Goal: Task Accomplishment & Management: Use online tool/utility

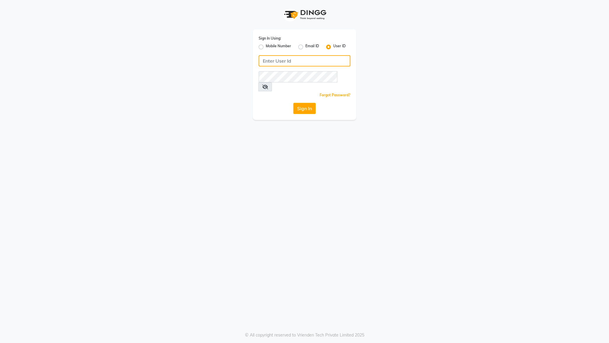
click at [280, 64] on input "Username" at bounding box center [305, 60] width 92 height 11
click at [275, 59] on input "Username" at bounding box center [305, 60] width 92 height 11
paste input "e3605-01"
type input "e3605-01"
click at [302, 103] on button "Sign In" at bounding box center [304, 108] width 22 height 11
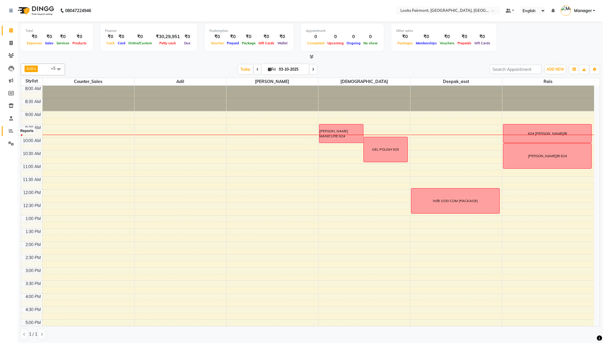
click at [12, 130] on icon at bounding box center [11, 131] width 4 height 4
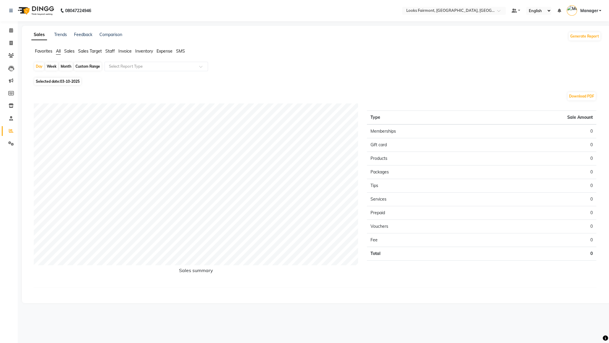
click at [70, 51] on span "Sales" at bounding box center [69, 51] width 10 height 5
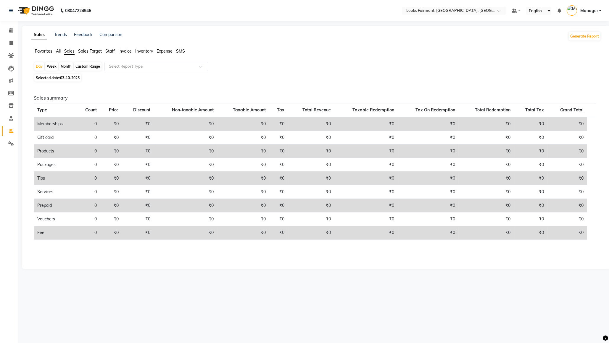
click at [82, 65] on div "Custom Range" at bounding box center [88, 66] width 28 height 8
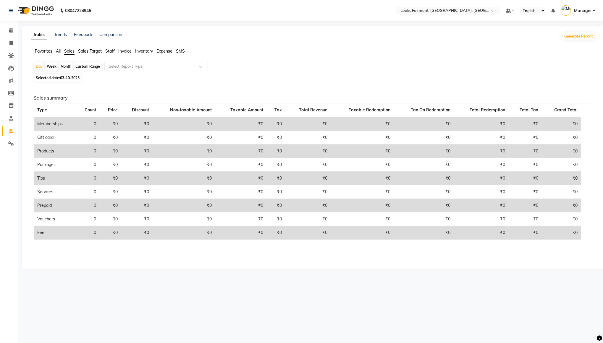
select select "10"
select select "2025"
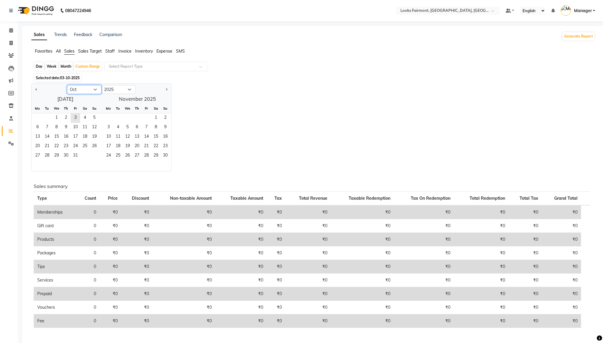
click at [80, 87] on select "Jan Feb Mar Apr May Jun [DATE] Aug Sep Oct Nov Dec" at bounding box center [84, 89] width 34 height 9
select select "9"
click at [67, 85] on select "Jan Feb Mar Apr May Jun [DATE] Aug Sep Oct Nov Dec" at bounding box center [84, 89] width 34 height 9
click at [62, 115] on span "4" at bounding box center [65, 118] width 9 height 9
click at [146, 118] on span "3" at bounding box center [146, 118] width 9 height 9
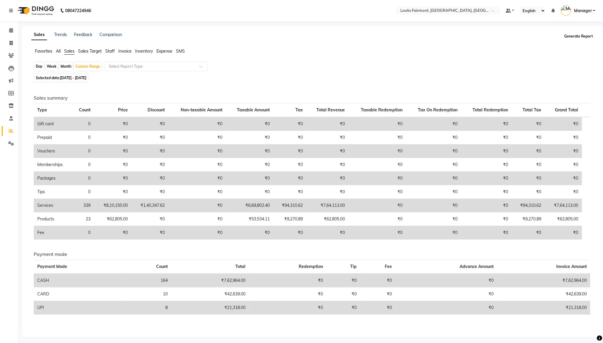
click at [579, 37] on button "Generate Report" at bounding box center [579, 36] width 32 height 8
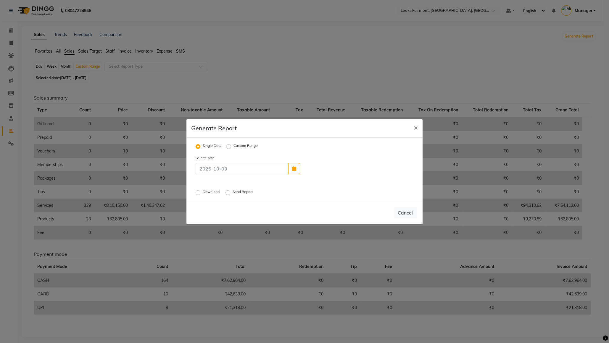
click at [233, 147] on label "Custom Range" at bounding box center [245, 146] width 24 height 7
click at [229, 147] on input "Custom Range" at bounding box center [229, 146] width 4 height 4
radio input "true"
select select "10"
select select "2025"
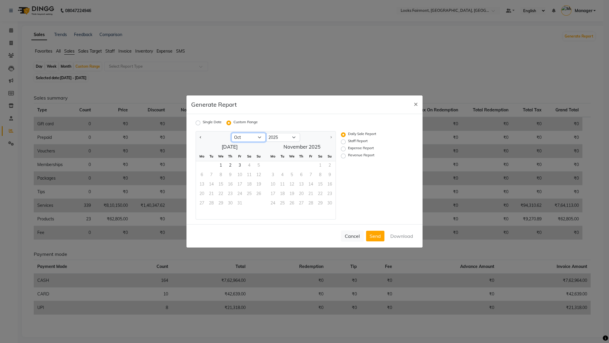
click at [257, 138] on select "Jan Feb Mar Apr May Jun [DATE] Aug Sep Oct" at bounding box center [248, 137] width 34 height 9
click at [231, 133] on select "Jan Feb Mar Apr May Jun [DATE] Aug Sep Oct" at bounding box center [248, 137] width 34 height 9
click at [248, 139] on select "Jan Feb Mar Apr May Jun [DATE] Aug Sep Oct" at bounding box center [248, 137] width 34 height 9
select select "9"
click at [231, 133] on select "Jan Feb Mar Apr May Jun [DATE] Aug Sep Oct" at bounding box center [248, 137] width 34 height 9
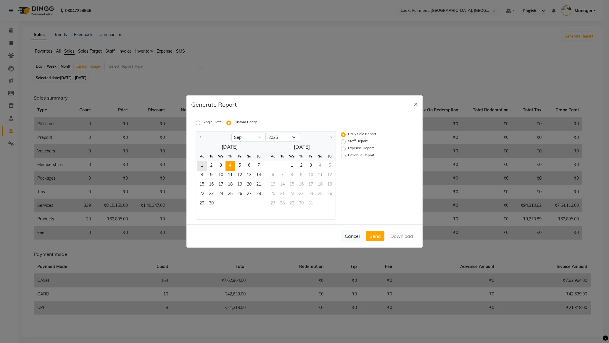
click at [228, 165] on span "4" at bounding box center [229, 166] width 9 height 9
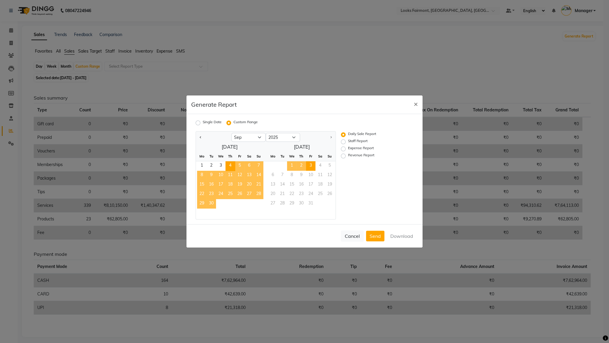
click at [310, 167] on span "3" at bounding box center [310, 166] width 9 height 9
click at [396, 236] on button "Download" at bounding box center [402, 236] width 30 height 11
click at [348, 156] on label "Revenue Report" at bounding box center [361, 156] width 26 height 7
click at [343, 156] on input "Revenue Report" at bounding box center [344, 156] width 4 height 4
radio input "true"
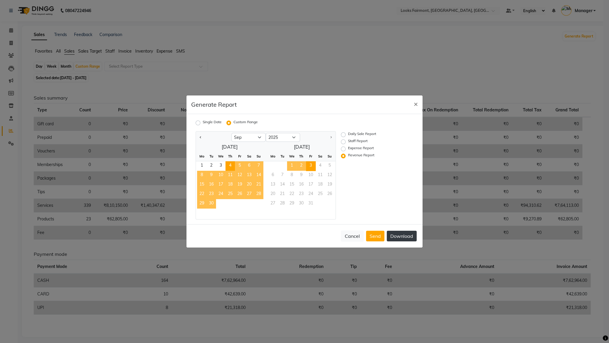
click at [399, 238] on button "Download" at bounding box center [402, 236] width 30 height 11
click at [415, 106] on span "×" at bounding box center [416, 103] width 4 height 9
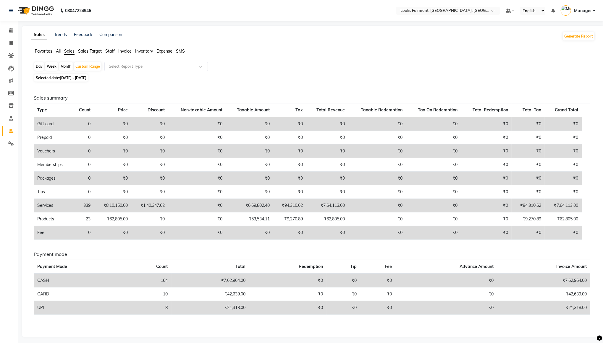
click at [65, 67] on div "Month" at bounding box center [66, 66] width 14 height 8
select select "9"
select select "2025"
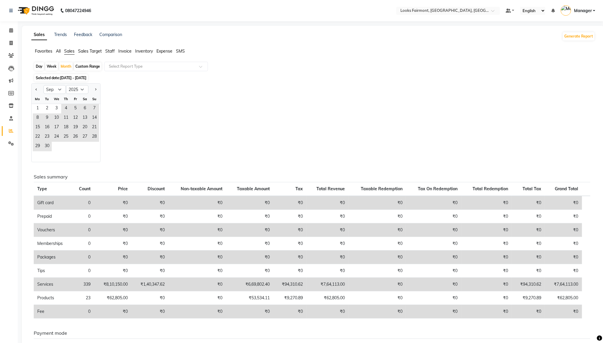
click at [135, 106] on div "Jan Feb Mar Apr May Jun [DATE] Aug Sep Oct Nov [DATE] 2016 2017 2018 2019 2020 …" at bounding box center [313, 122] width 564 height 79
click at [55, 89] on select "Jan Feb Mar Apr May Jun [DATE] Aug Sep Oct Nov Dec" at bounding box center [54, 89] width 22 height 9
select select "10"
click at [43, 85] on select "Jan Feb Mar Apr May Jun [DATE] Aug Sep Oct Nov Dec" at bounding box center [54, 89] width 22 height 9
click at [77, 110] on span "3" at bounding box center [75, 108] width 9 height 9
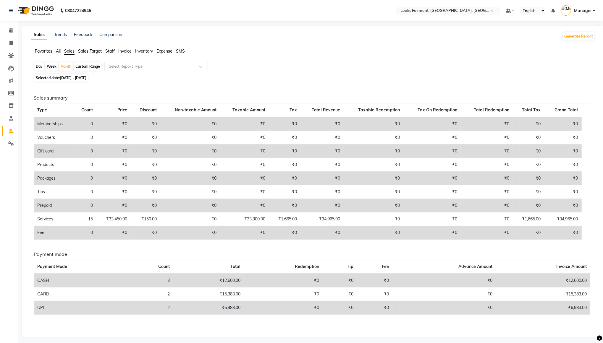
click at [83, 78] on span "[DATE] - [DATE]" at bounding box center [73, 78] width 26 height 4
select select "10"
select select "2025"
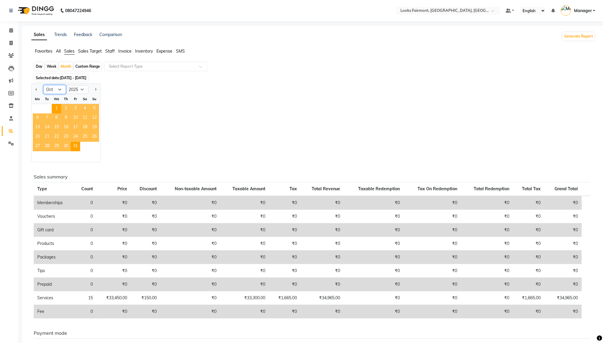
click at [56, 90] on select "Jan Feb Mar Apr May Jun [DATE] Aug Sep Oct Nov Dec" at bounding box center [54, 89] width 22 height 9
click at [91, 68] on div "Custom Range" at bounding box center [88, 66] width 28 height 8
select select "10"
select select "2025"
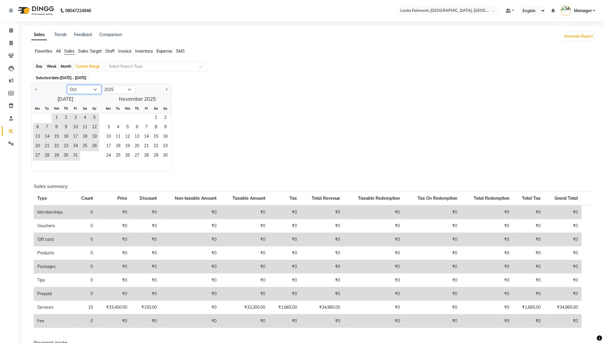
click at [82, 90] on select "Jan Feb Mar Apr May Jun [DATE] Aug Sep Oct Nov Dec" at bounding box center [84, 89] width 34 height 9
select select "9"
click at [67, 85] on select "Jan Feb Mar Apr May Jun [DATE] Aug Sep Oct Nov Dec" at bounding box center [84, 89] width 34 height 9
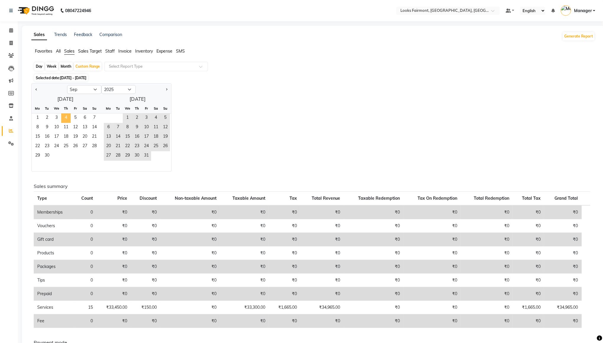
click at [65, 115] on span "4" at bounding box center [65, 118] width 9 height 9
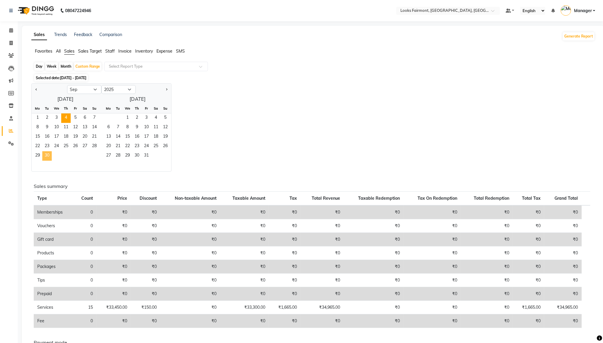
click at [48, 155] on span "30" at bounding box center [46, 155] width 9 height 9
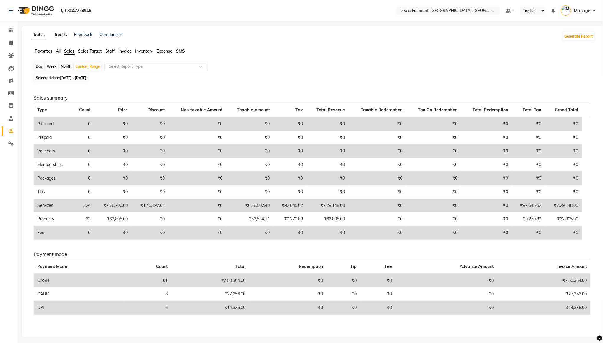
click at [63, 33] on link "Trends" at bounding box center [60, 34] width 13 height 5
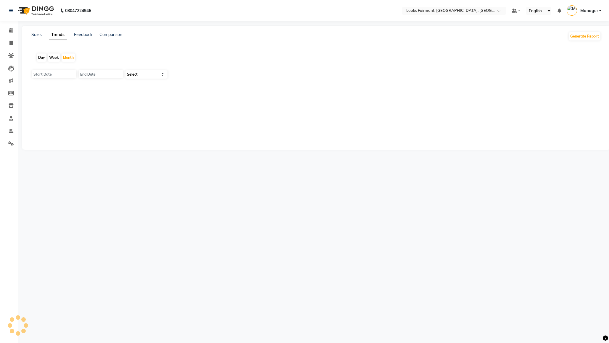
type input "01-10-2025"
type input "[DATE]"
click at [40, 34] on link "Sales" at bounding box center [36, 34] width 10 height 5
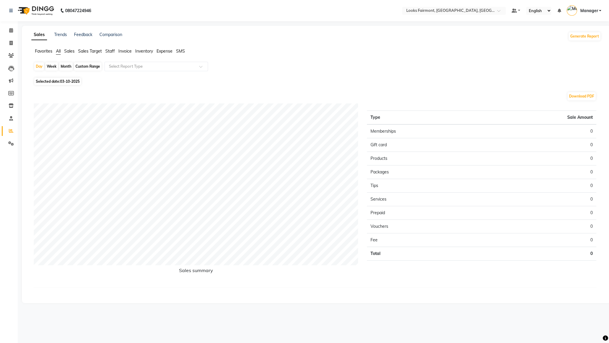
click at [92, 51] on span "Sales Target" at bounding box center [90, 51] width 24 height 5
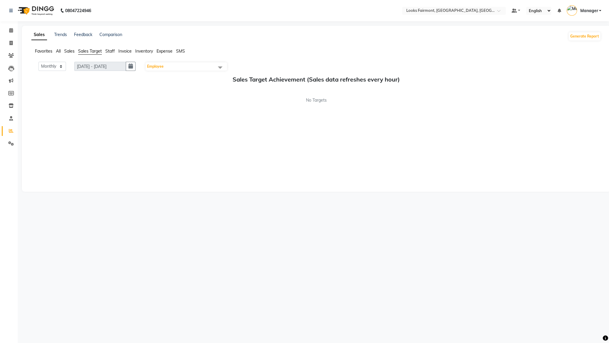
click at [109, 52] on span "Staff" at bounding box center [109, 51] width 9 height 5
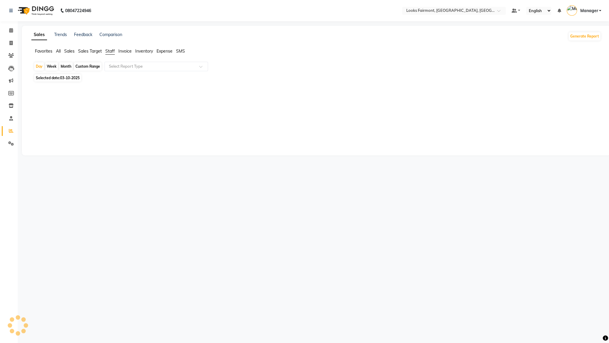
click at [95, 52] on span "Sales Target" at bounding box center [90, 51] width 24 height 5
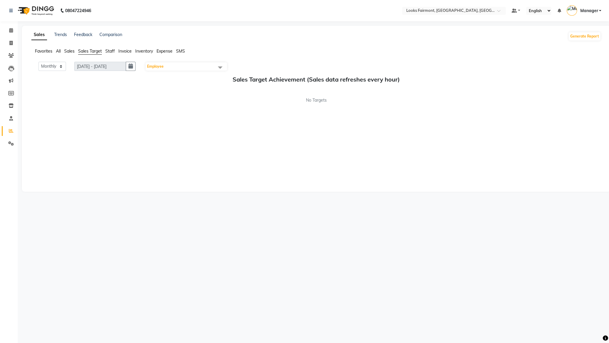
click at [59, 51] on span "All" at bounding box center [58, 51] width 5 height 5
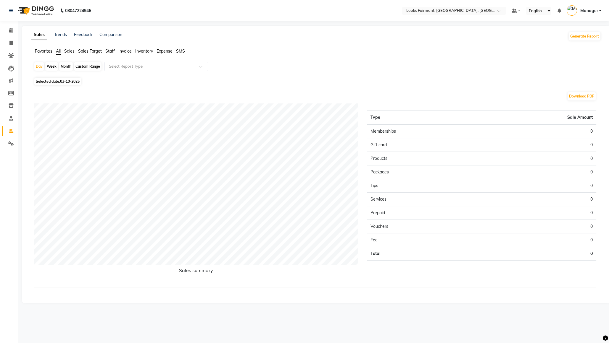
click at [91, 68] on div "Custom Range" at bounding box center [88, 66] width 28 height 8
select select "10"
select select "2025"
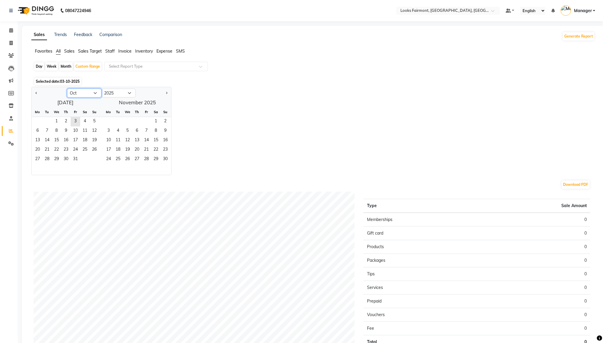
click at [83, 92] on select "Jan Feb Mar Apr May Jun [DATE] Aug Sep Oct Nov Dec" at bounding box center [84, 93] width 34 height 9
select select "9"
click at [67, 89] on select "Jan Feb Mar Apr May Jun [DATE] Aug Sep Oct Nov Dec" at bounding box center [84, 93] width 34 height 9
click at [66, 123] on span "4" at bounding box center [65, 121] width 9 height 9
click at [144, 122] on span "3" at bounding box center [146, 121] width 9 height 9
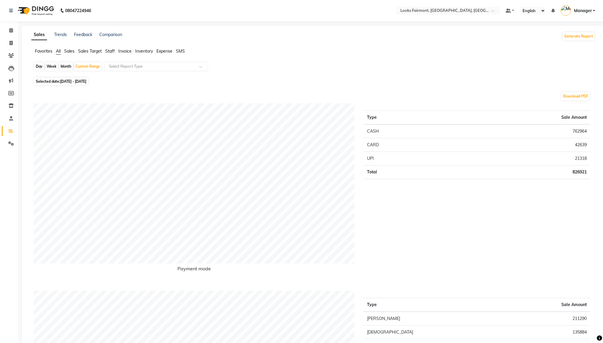
click at [265, 75] on div "Day Week Month Custom Range Select Report Type" at bounding box center [313, 69] width 559 height 14
click at [569, 38] on button "Generate Report" at bounding box center [579, 36] width 32 height 8
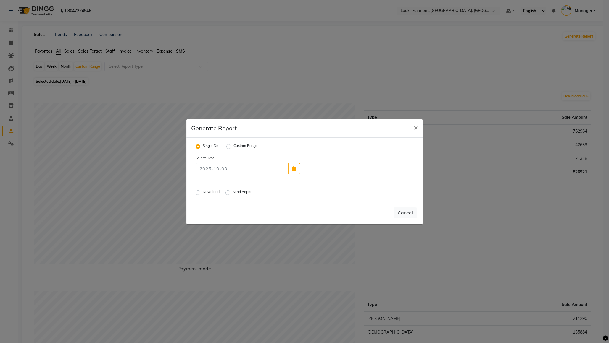
click at [203, 192] on label "Download" at bounding box center [212, 192] width 18 height 7
click at [197, 192] on input "Download" at bounding box center [199, 193] width 4 height 4
radio input "true"
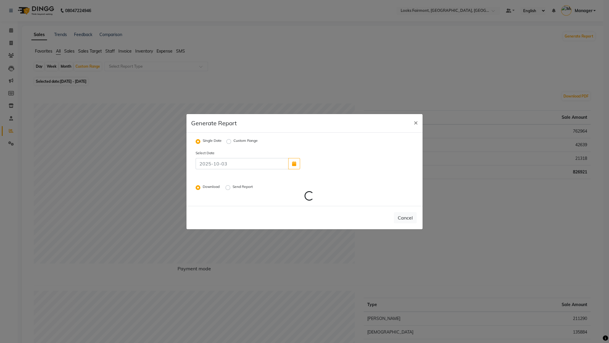
click at [233, 141] on label "Custom Range" at bounding box center [245, 141] width 24 height 7
click at [227, 141] on input "Custom Range" at bounding box center [229, 141] width 4 height 4
radio input "true"
select select "10"
select select "2025"
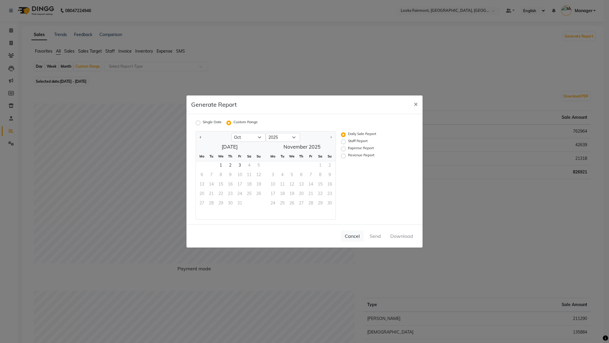
click at [348, 142] on label "Staff Report" at bounding box center [358, 141] width 20 height 7
click at [345, 142] on input "Staff Report" at bounding box center [344, 142] width 4 height 4
radio input "true"
click at [248, 139] on select "Jan Feb Mar Apr May Jun [DATE] Aug Sep Oct" at bounding box center [248, 137] width 34 height 9
select select "9"
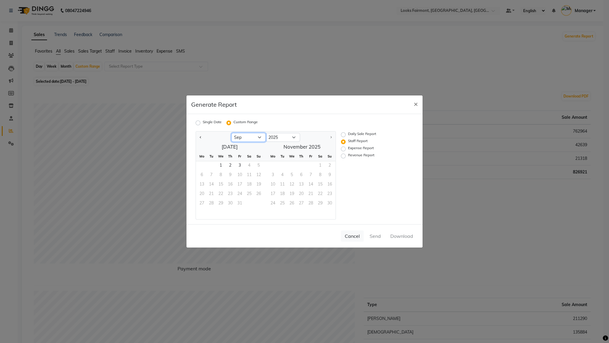
click at [231, 133] on select "Jan Feb Mar Apr May Jun [DATE] Aug Sep Oct" at bounding box center [248, 137] width 34 height 9
click at [226, 166] on span "4" at bounding box center [229, 166] width 9 height 9
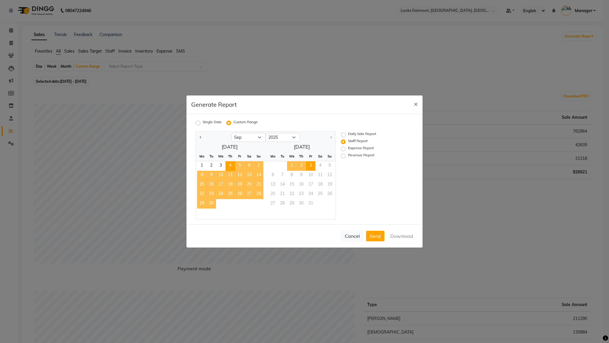
click at [311, 165] on span "3" at bounding box center [310, 166] width 9 height 9
click at [410, 239] on button "Download" at bounding box center [402, 236] width 30 height 11
click at [415, 103] on span "×" at bounding box center [416, 103] width 4 height 9
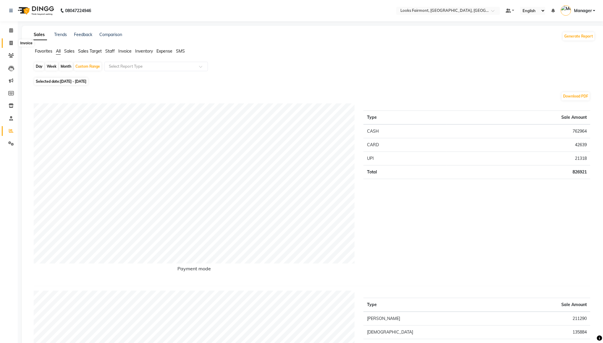
click at [10, 41] on icon at bounding box center [10, 43] width 3 height 4
select select "service"
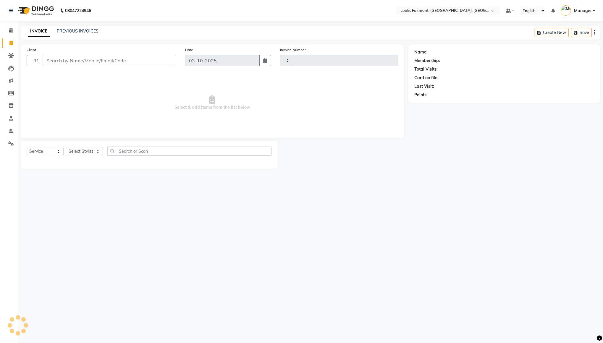
type input "0676"
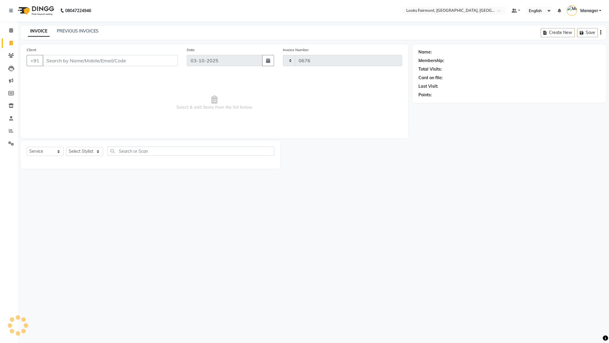
select select "8139"
click at [71, 30] on link "PREVIOUS INVOICES" at bounding box center [78, 30] width 42 height 5
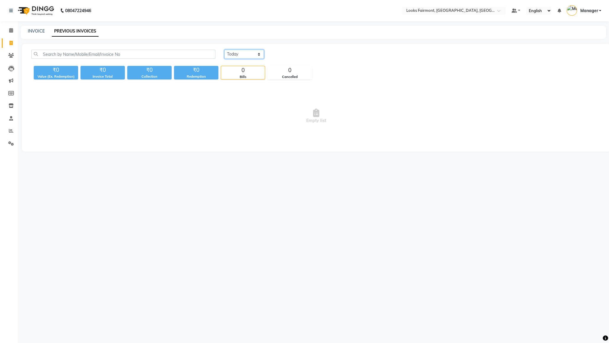
click at [235, 53] on select "[DATE] [DATE] Custom Range" at bounding box center [244, 54] width 40 height 9
select select "range"
click at [224, 50] on select "[DATE] [DATE] Custom Range" at bounding box center [244, 54] width 40 height 9
click at [297, 58] on input "03-10-2025" at bounding box center [292, 54] width 41 height 8
select select "10"
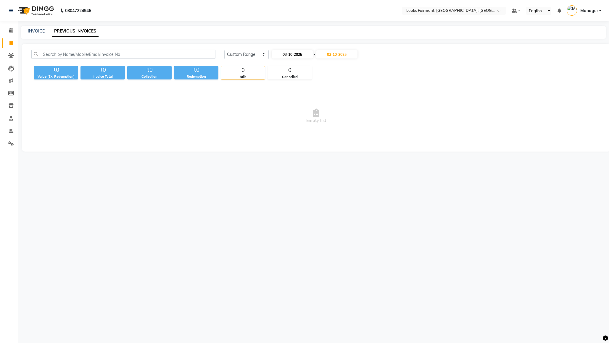
select select "2025"
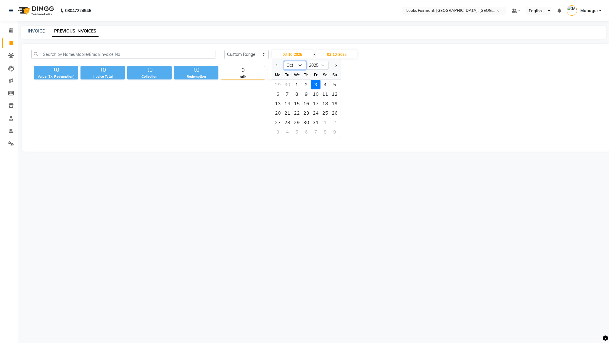
click at [298, 64] on select "Jan Feb Mar Apr May Jun [DATE] Aug Sep Oct Nov Dec" at bounding box center [295, 65] width 22 height 9
select select "9"
click at [284, 61] on select "Jan Feb Mar Apr May Jun [DATE] Aug Sep Oct Nov Dec" at bounding box center [295, 65] width 22 height 9
click at [305, 86] on div "4" at bounding box center [305, 84] width 9 height 9
type input "[DATE]"
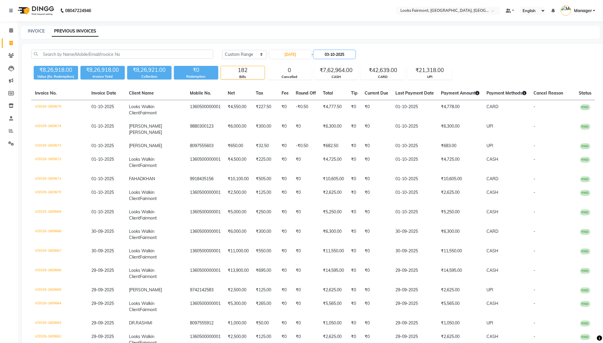
click at [338, 56] on input "03-10-2025" at bounding box center [334, 54] width 41 height 8
select select "10"
click at [359, 82] on div "3" at bounding box center [359, 84] width 9 height 9
click at [10, 43] on icon at bounding box center [10, 43] width 3 height 4
select select "8139"
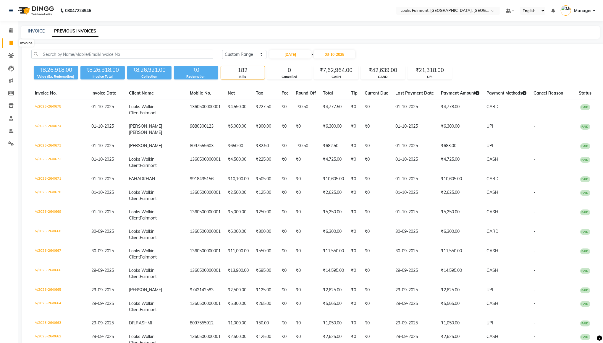
select select "service"
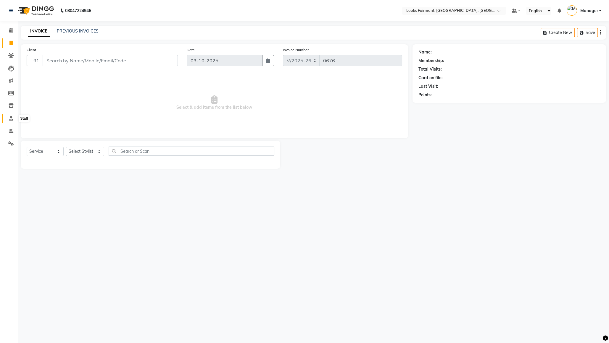
click at [10, 117] on icon at bounding box center [11, 118] width 4 height 4
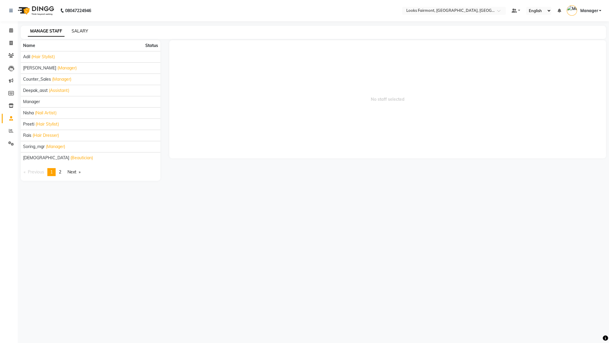
click at [79, 30] on link "SALARY" at bounding box center [80, 30] width 17 height 5
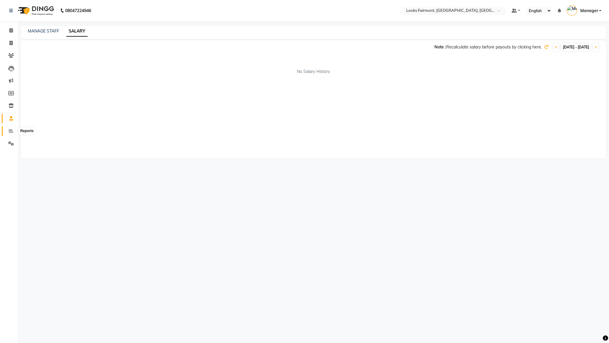
click at [8, 131] on span at bounding box center [11, 131] width 10 height 7
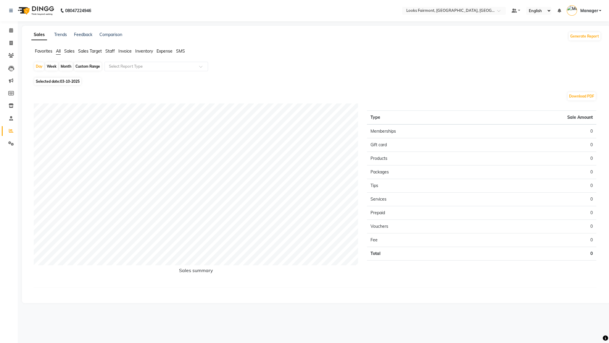
click at [69, 52] on span "Sales" at bounding box center [69, 51] width 10 height 5
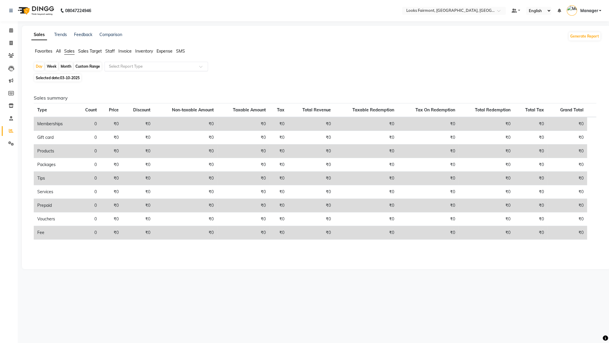
click at [132, 67] on input "text" at bounding box center [150, 67] width 85 height 6
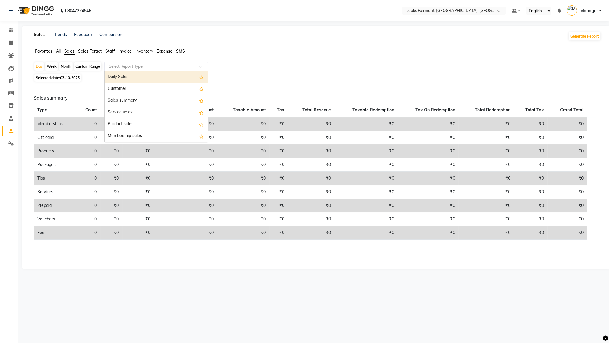
click at [117, 76] on div "Daily Sales" at bounding box center [156, 77] width 103 height 12
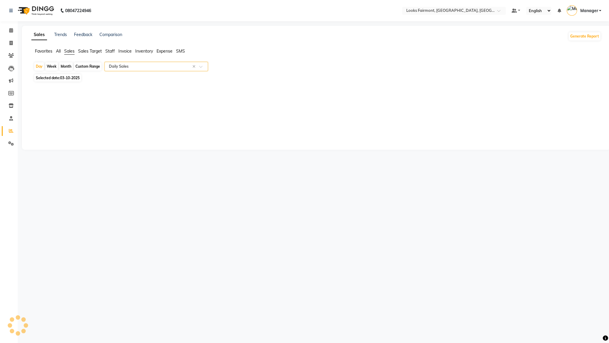
select select "full_report"
select select "pdf"
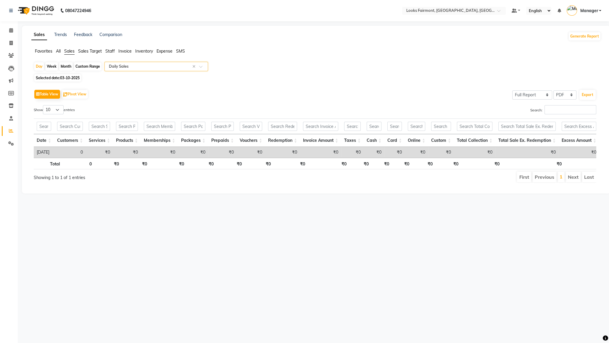
click at [89, 67] on div "Custom Range" at bounding box center [88, 66] width 28 height 8
select select "10"
select select "2025"
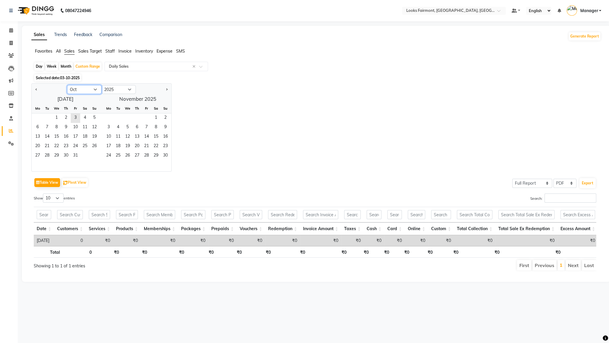
click at [84, 90] on select "Jan Feb Mar Apr May Jun [DATE] Aug Sep Oct Nov Dec" at bounding box center [84, 89] width 34 height 9
select select "9"
click at [67, 85] on select "Jan Feb Mar Apr May Jun [DATE] Aug Sep Oct Nov Dec" at bounding box center [84, 89] width 34 height 9
click at [66, 117] on span "4" at bounding box center [65, 118] width 9 height 9
click at [147, 119] on span "3" at bounding box center [146, 118] width 9 height 9
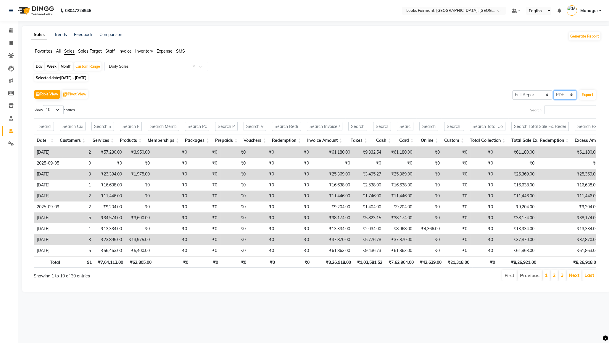
click at [571, 93] on select "Select CSV PDF" at bounding box center [564, 95] width 23 height 9
select select "csv"
click at [554, 91] on select "Select CSV PDF" at bounding box center [564, 95] width 23 height 9
click at [586, 94] on button "Export" at bounding box center [587, 95] width 16 height 10
